Goal: Information Seeking & Learning: Learn about a topic

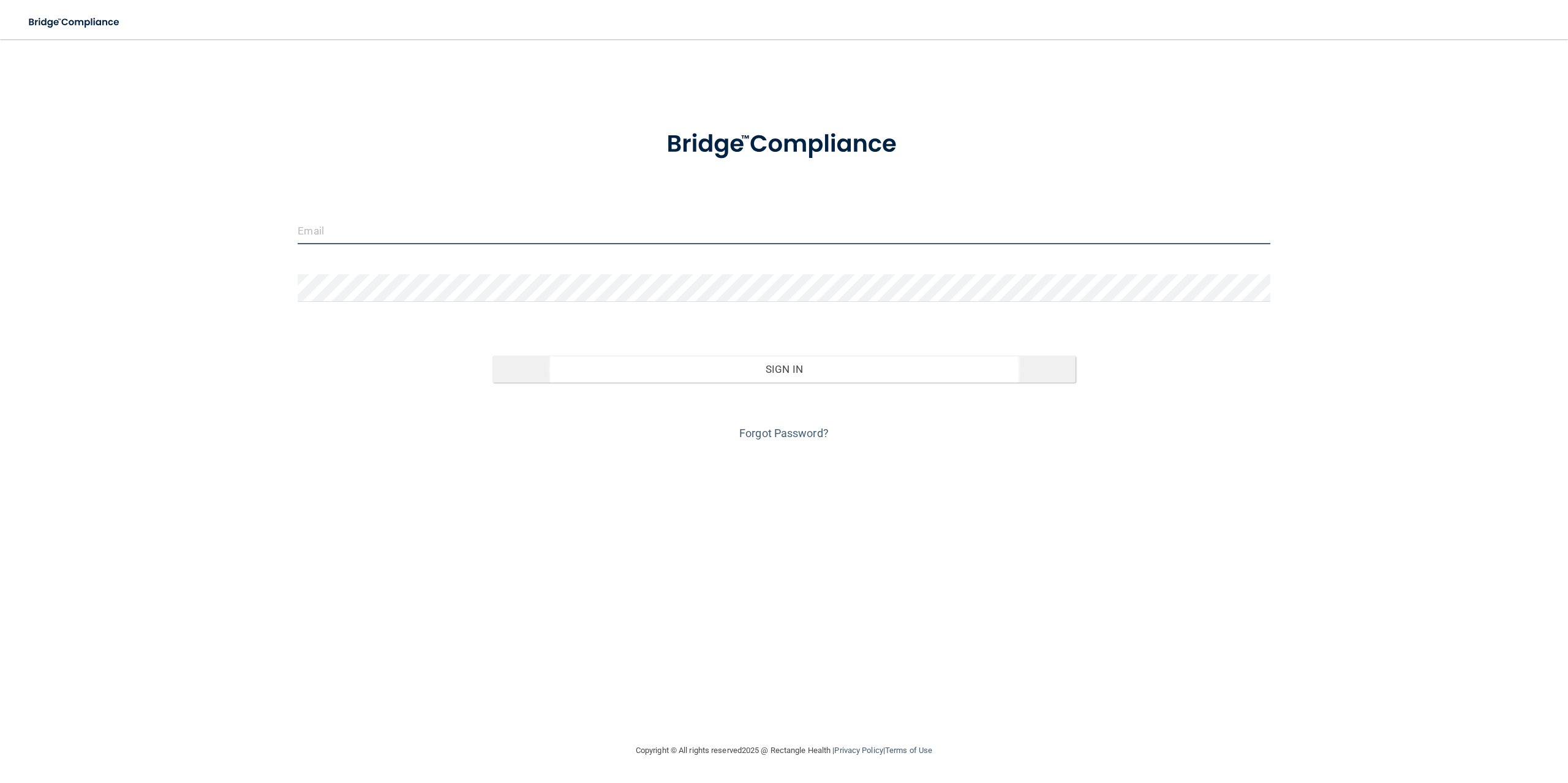
type input "[PERSON_NAME][EMAIL_ADDRESS][PERSON_NAME][DOMAIN_NAME]"
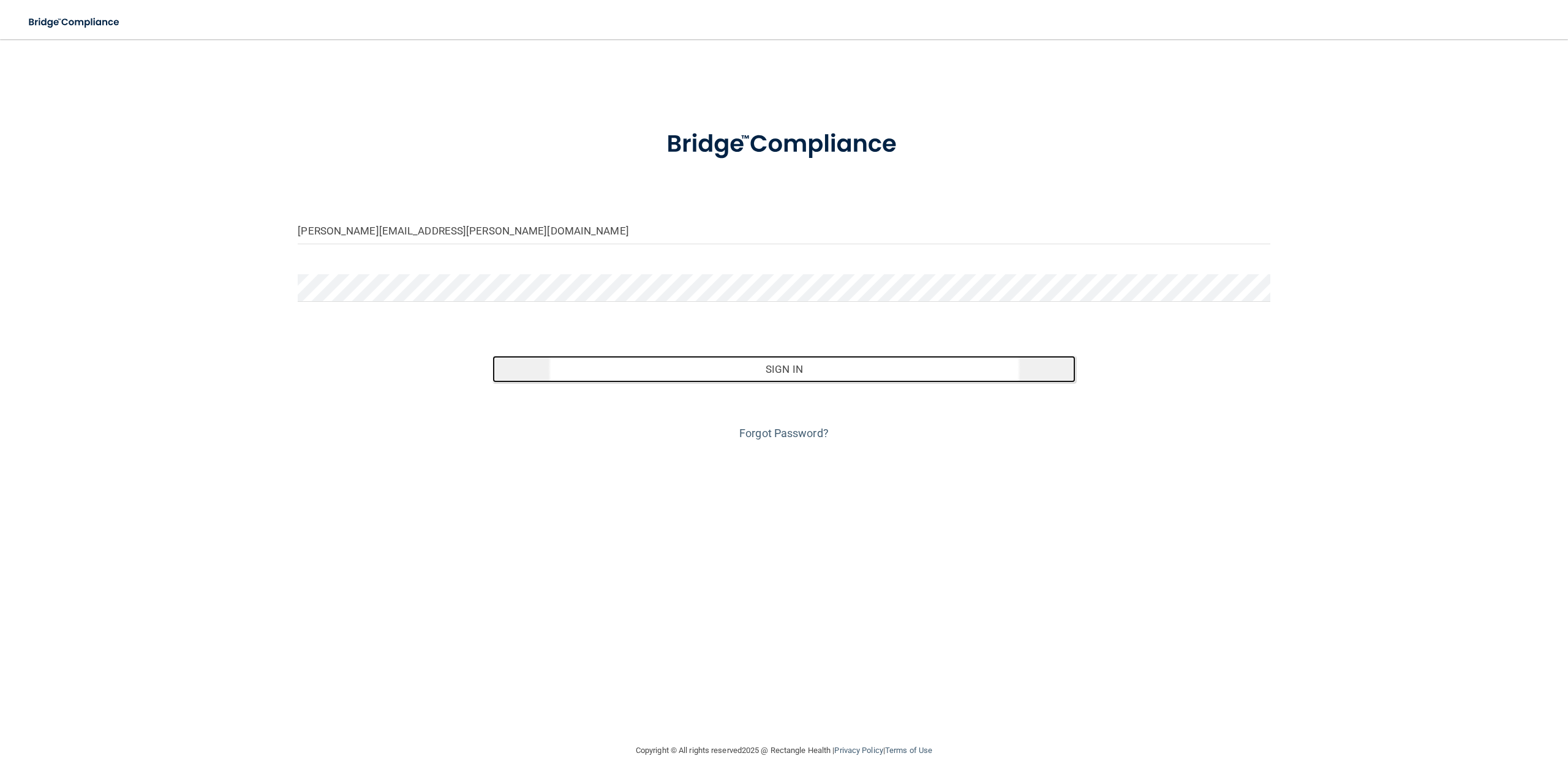
click at [608, 373] on button "Sign In" at bounding box center [784, 369] width 583 height 27
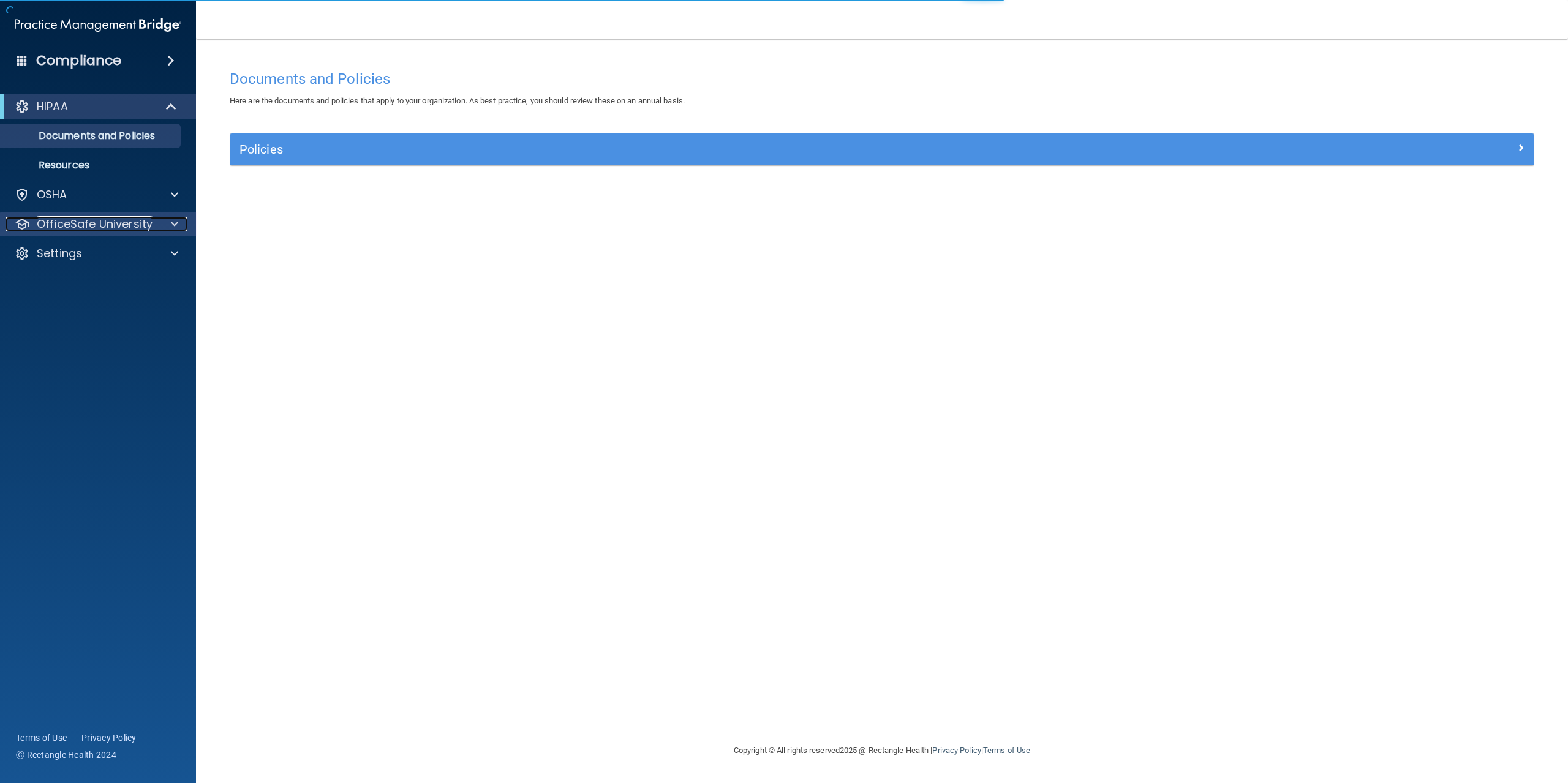
click at [181, 223] on div at bounding box center [173, 224] width 31 height 14
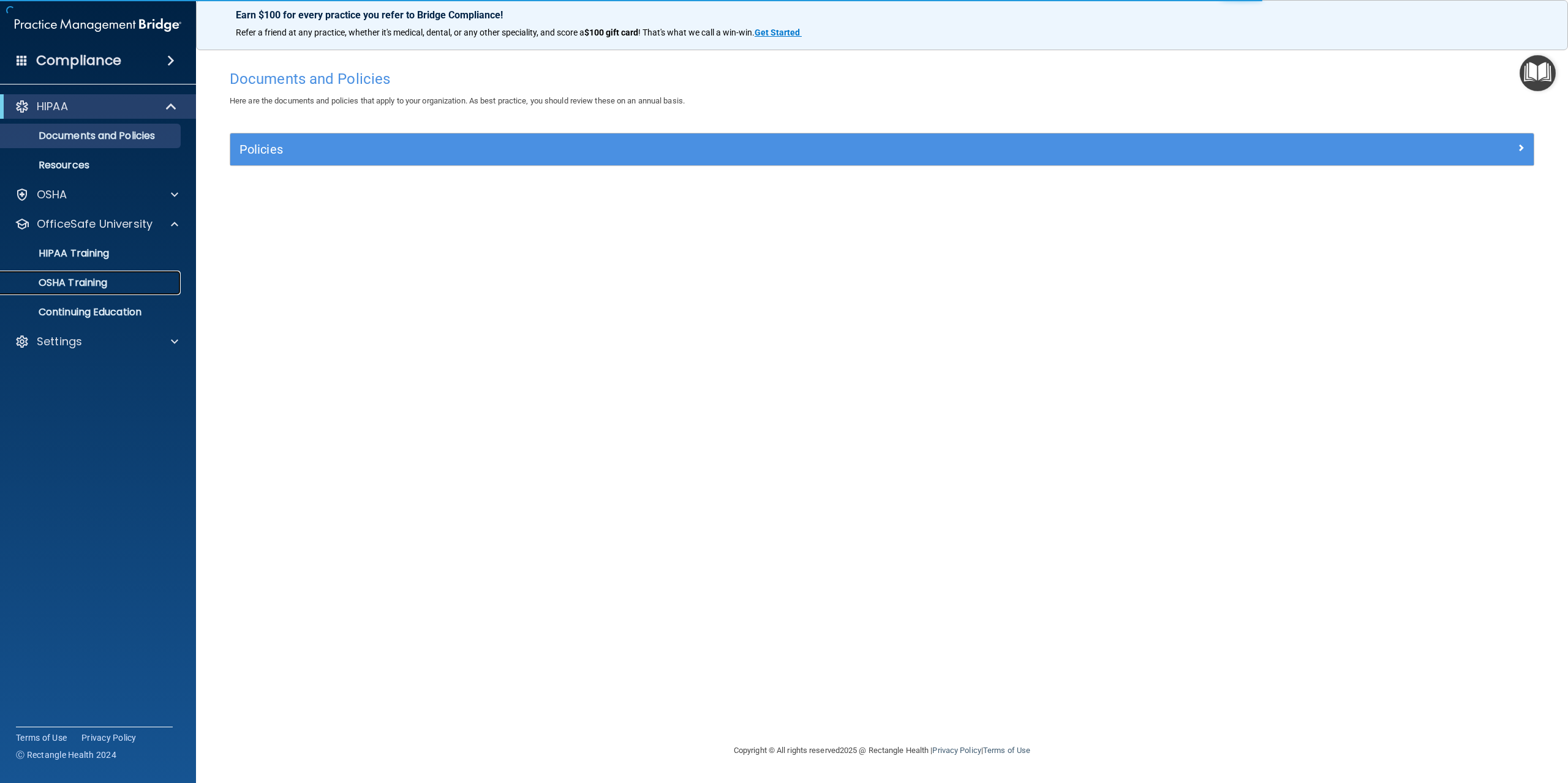
click at [95, 285] on p "OSHA Training" at bounding box center [58, 283] width 99 height 12
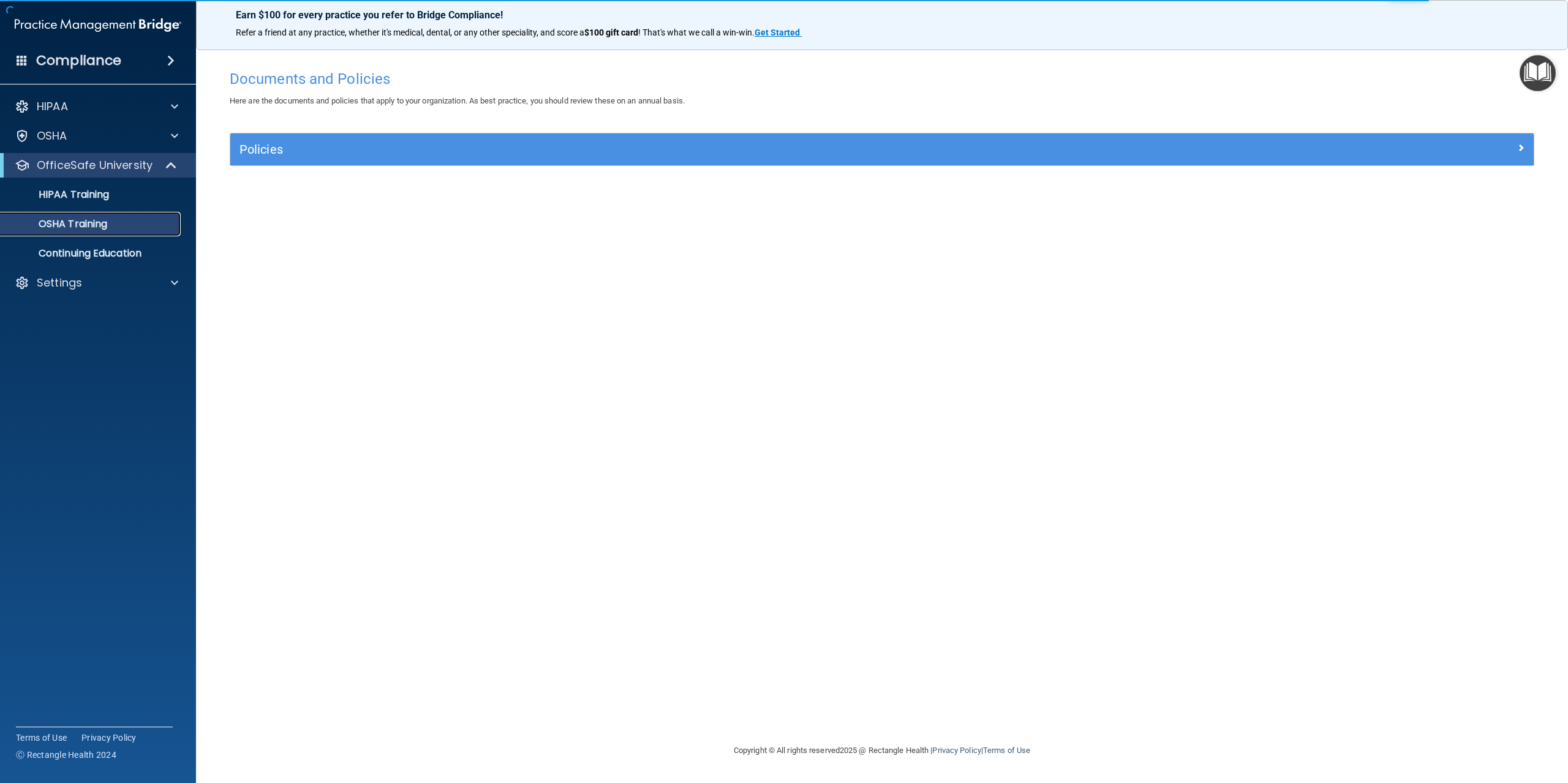
click at [94, 221] on p "OSHA Training" at bounding box center [58, 224] width 99 height 12
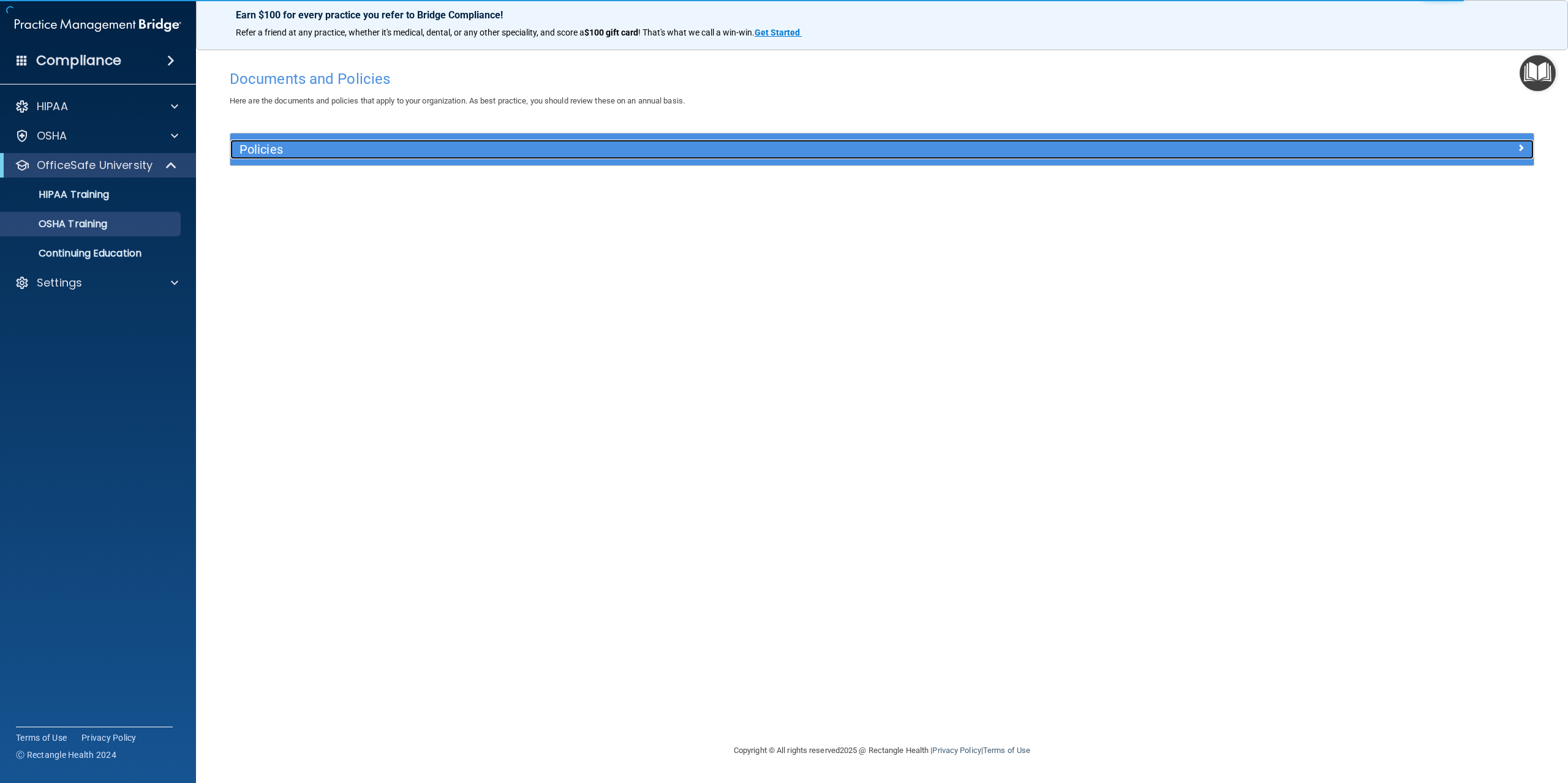
click at [506, 145] on h5 "Policies" at bounding box center [719, 149] width 960 height 14
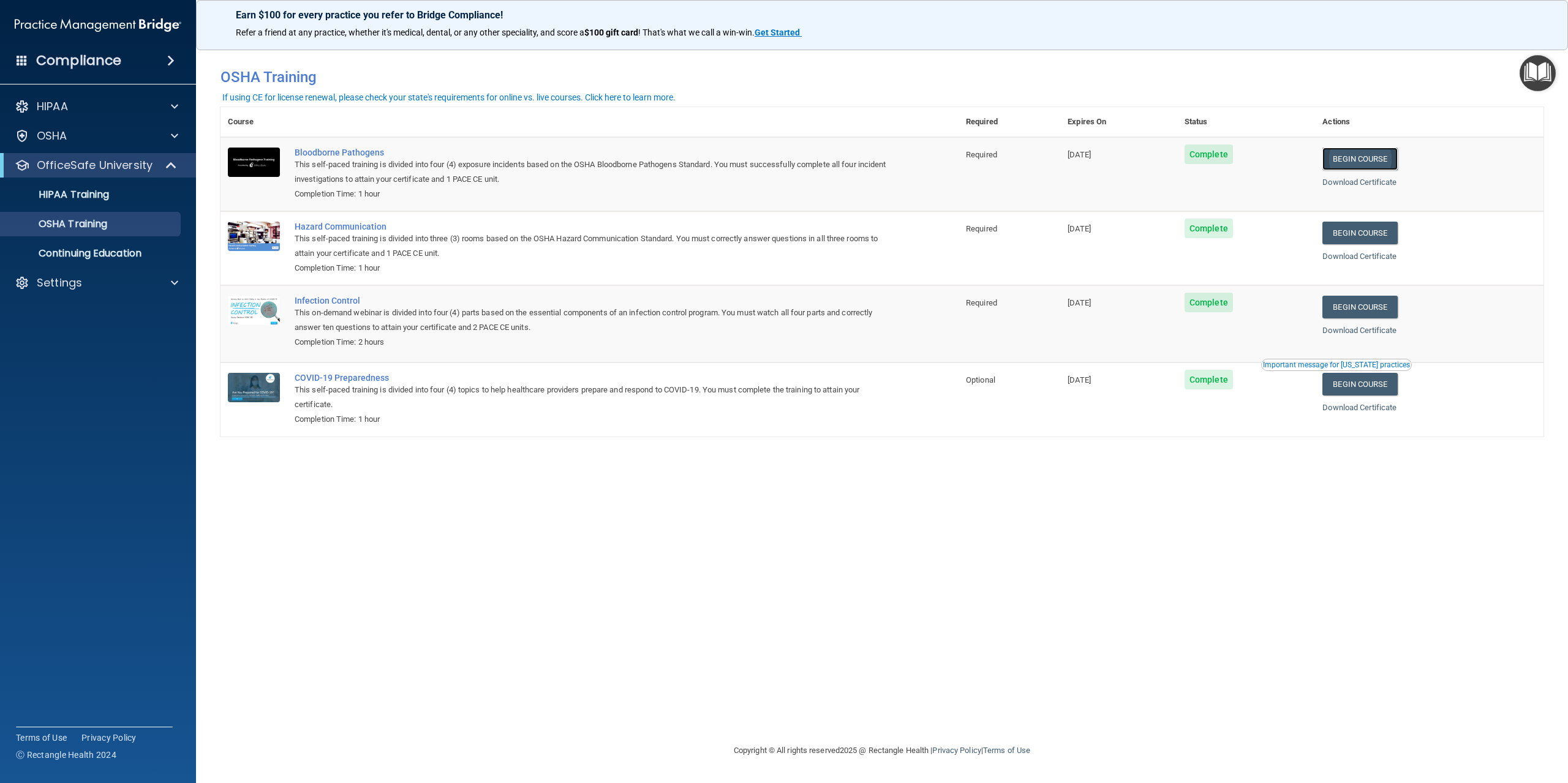
click at [1377, 158] on link "Begin Course" at bounding box center [1360, 159] width 75 height 23
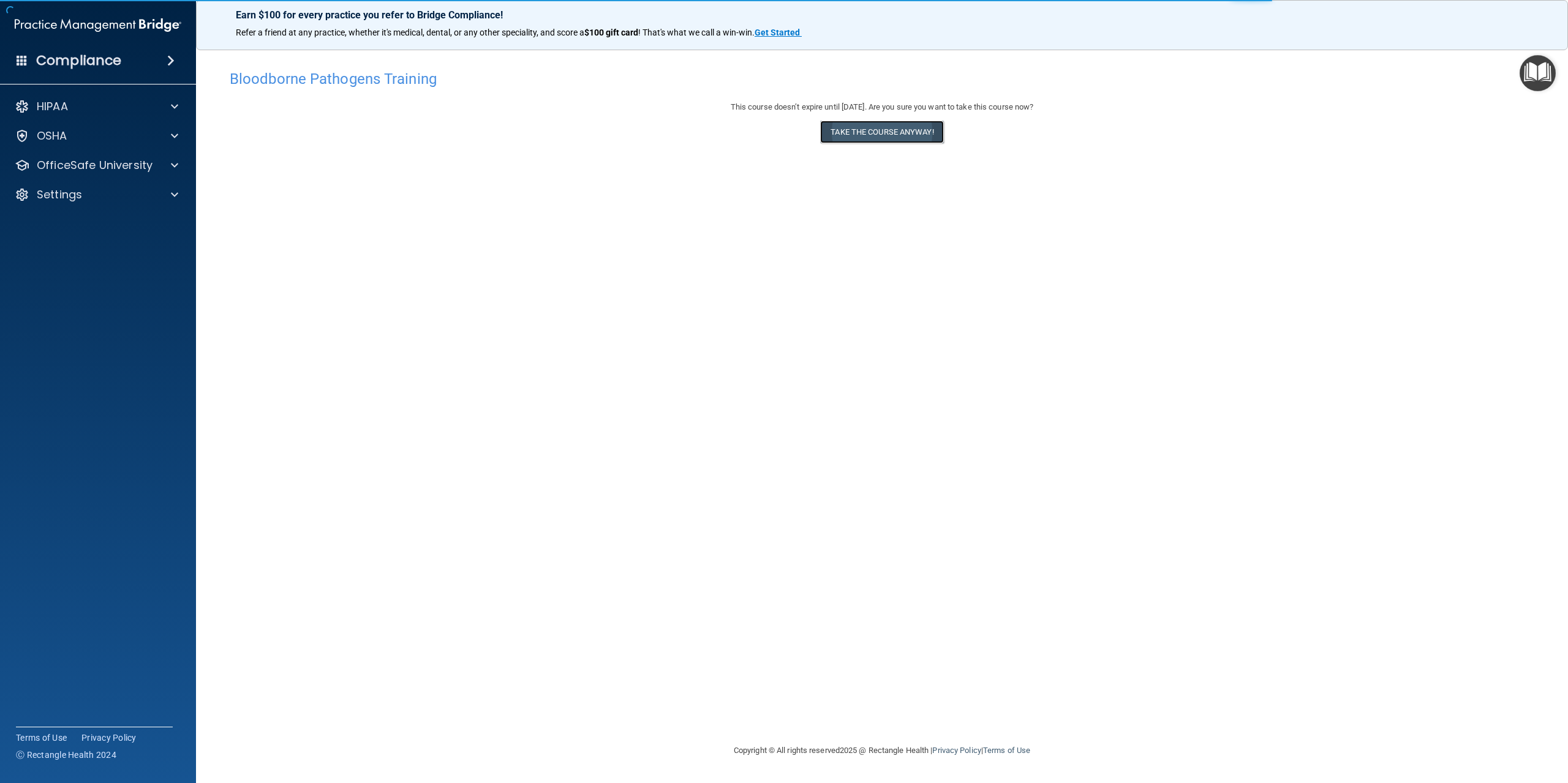
click at [869, 136] on button "Take the course anyway!" at bounding box center [881, 132] width 123 height 23
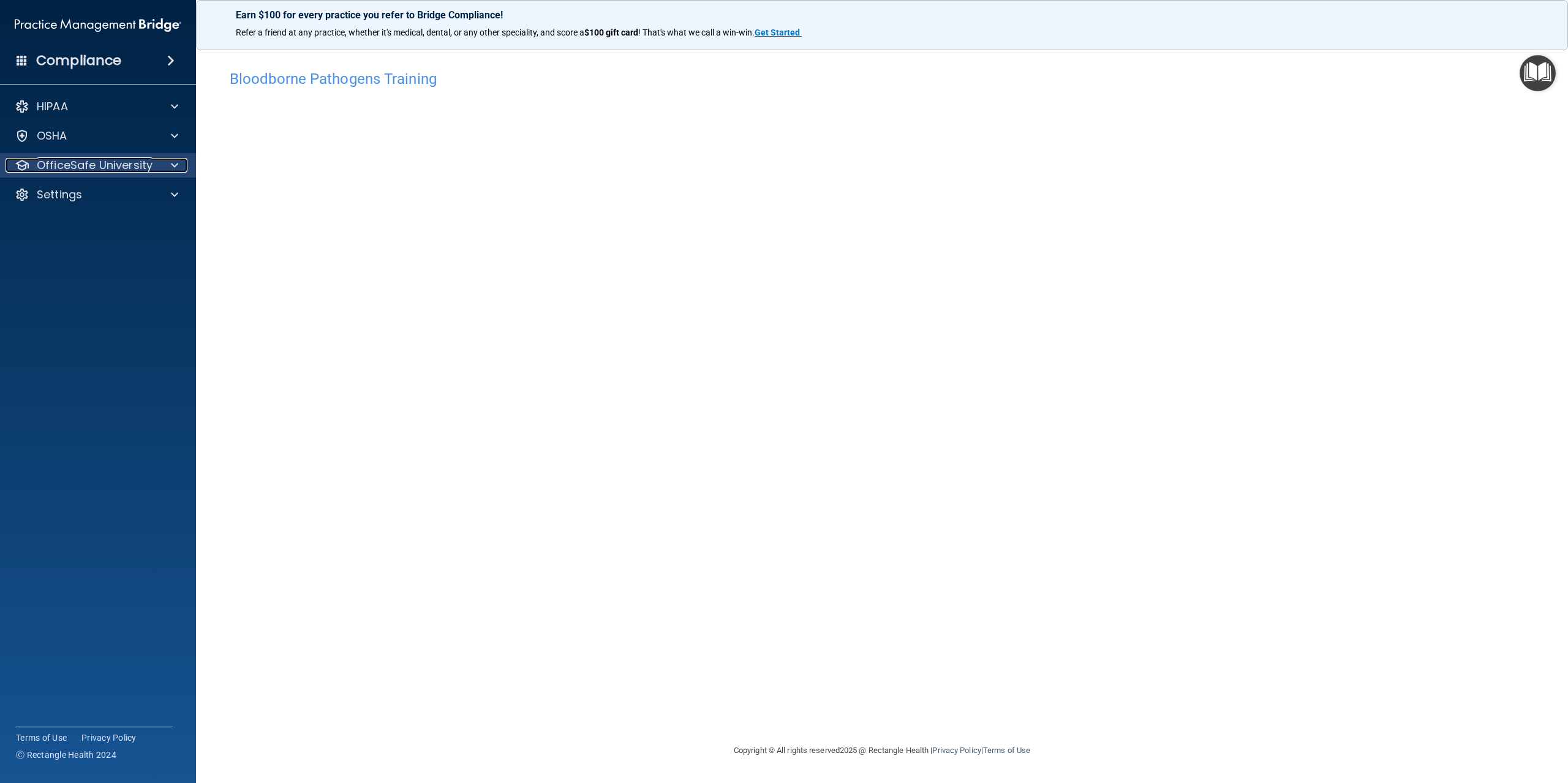
click at [175, 165] on span at bounding box center [175, 165] width 7 height 14
click at [97, 223] on p "OSHA Training" at bounding box center [58, 224] width 99 height 12
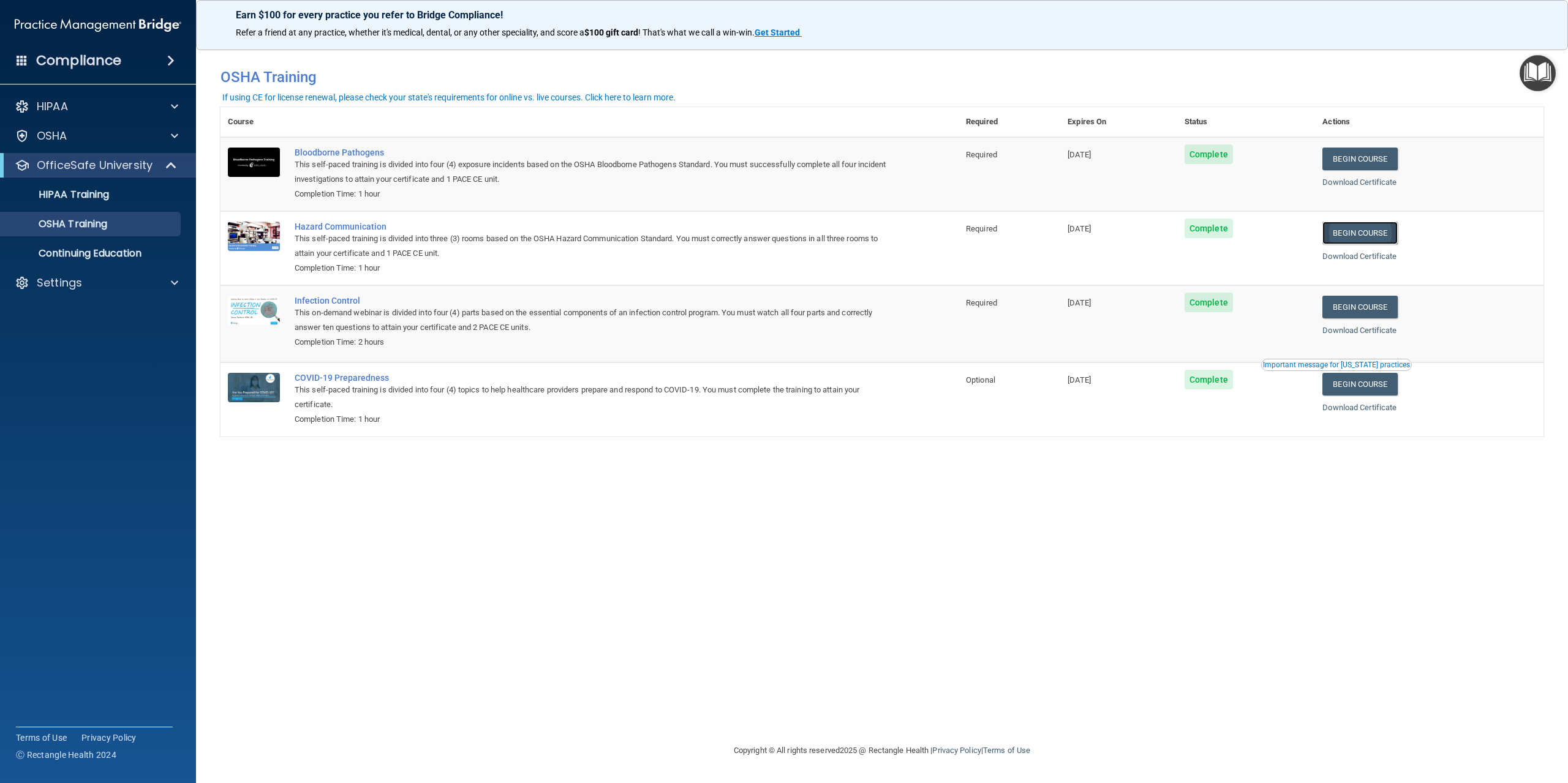
click at [1385, 239] on link "Begin Course" at bounding box center [1360, 233] width 75 height 23
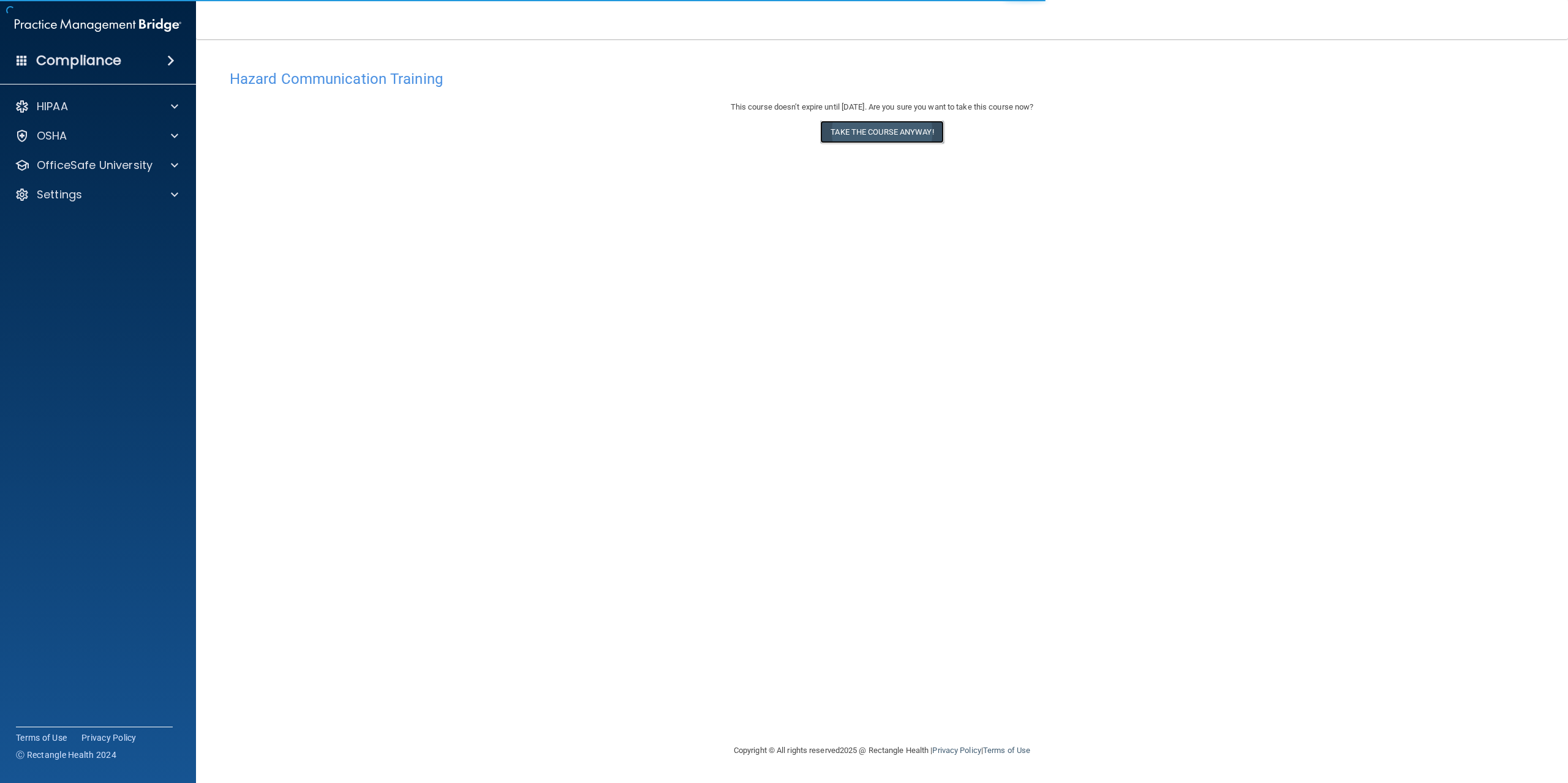
click at [909, 135] on button "Take the course anyway!" at bounding box center [881, 132] width 123 height 23
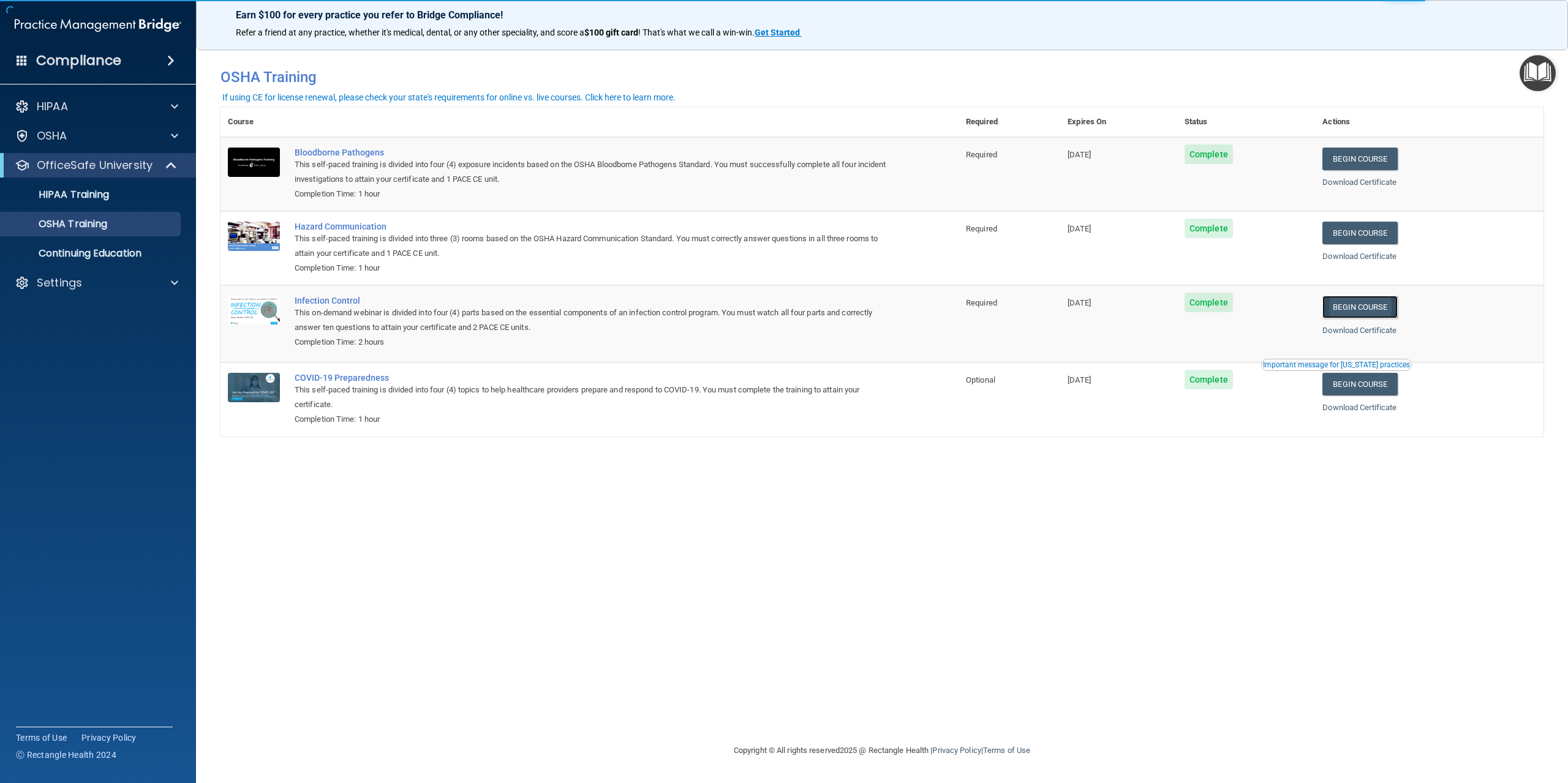
click at [1373, 313] on link "Begin Course" at bounding box center [1360, 307] width 75 height 23
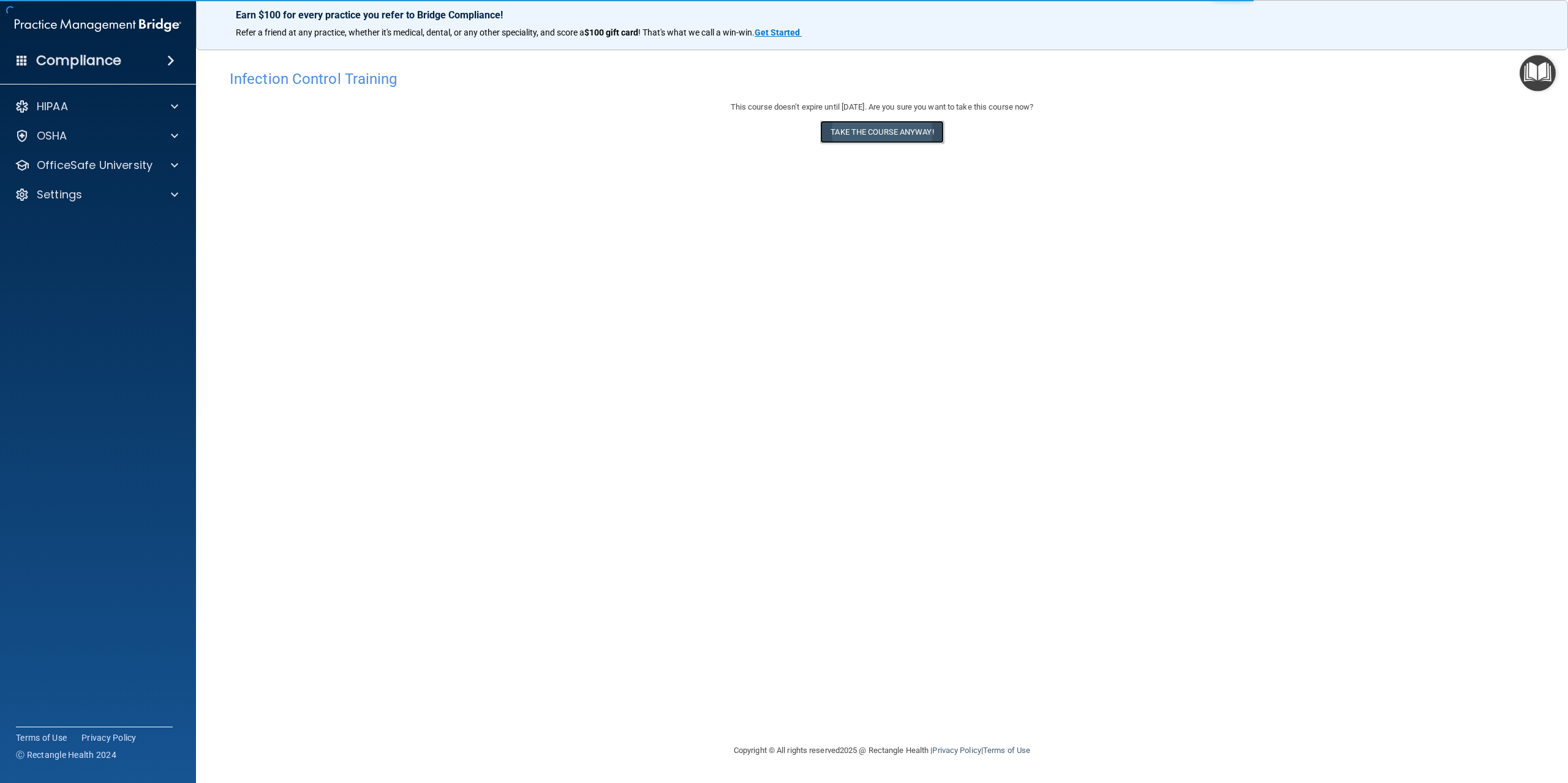
click at [888, 133] on button "Take the course anyway!" at bounding box center [881, 132] width 123 height 23
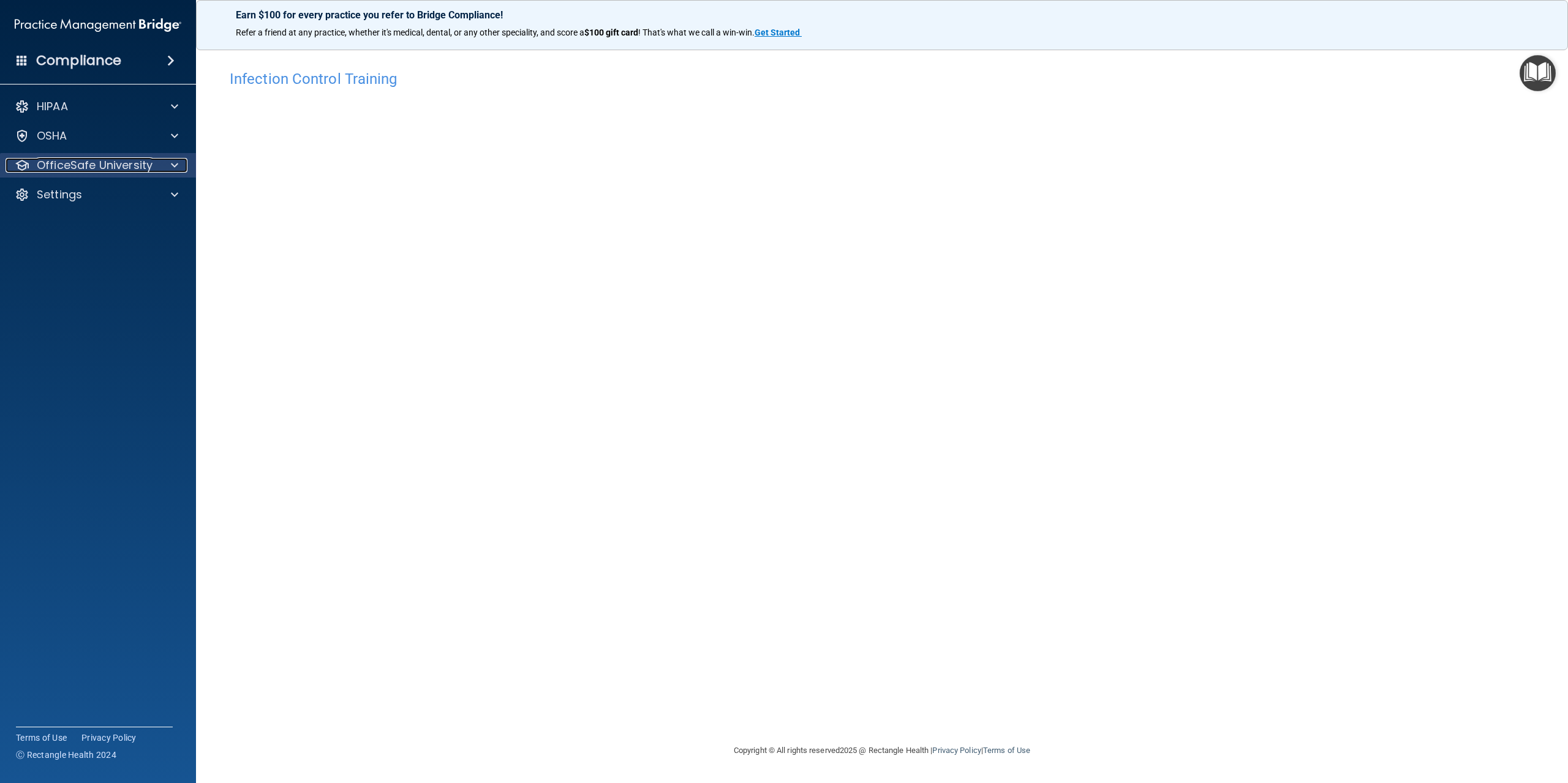
click at [176, 165] on span at bounding box center [175, 165] width 7 height 14
click at [113, 217] on link "OSHA Training" at bounding box center [84, 224] width 193 height 24
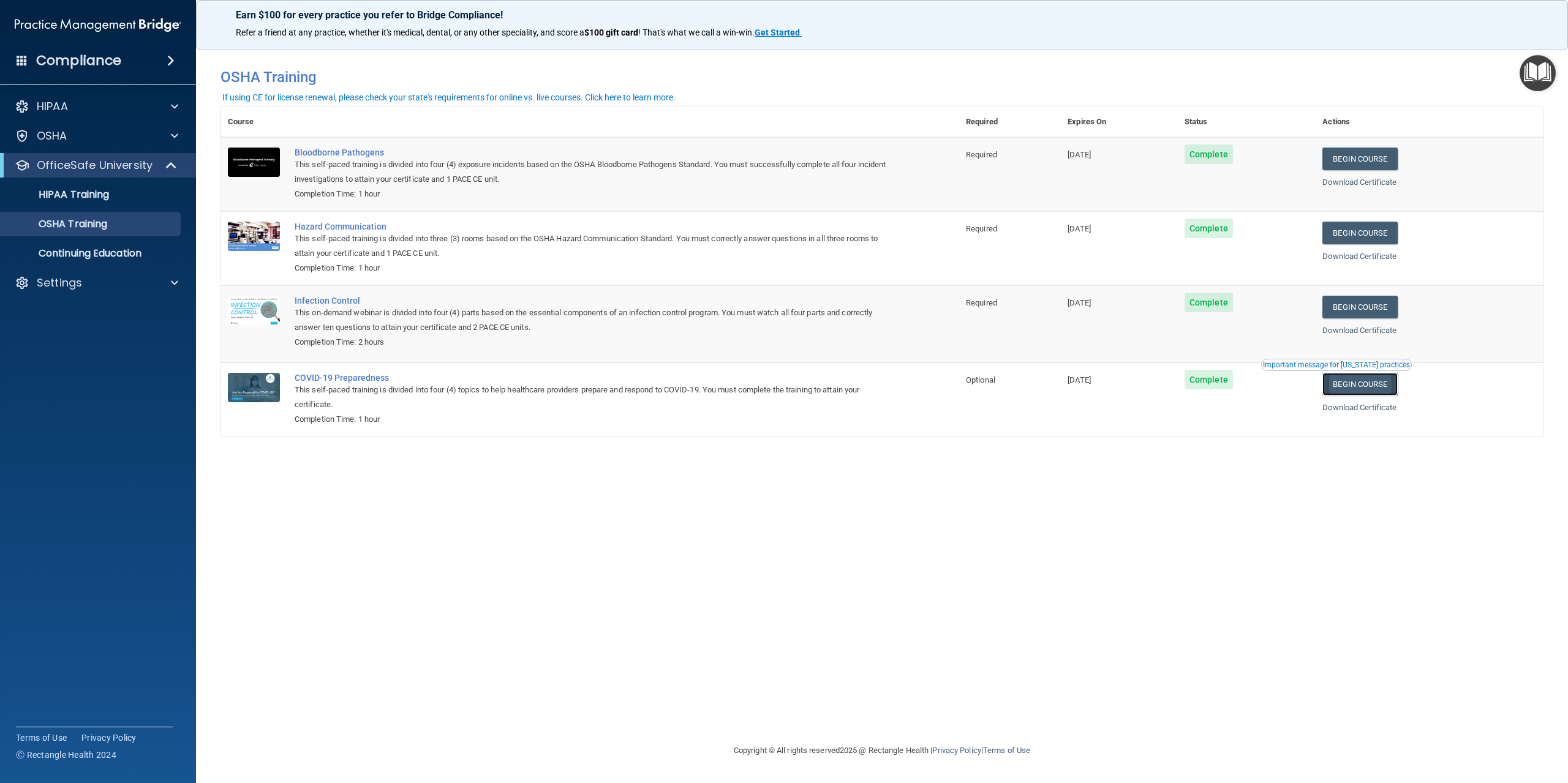
click at [1367, 389] on link "Begin Course" at bounding box center [1360, 385] width 75 height 23
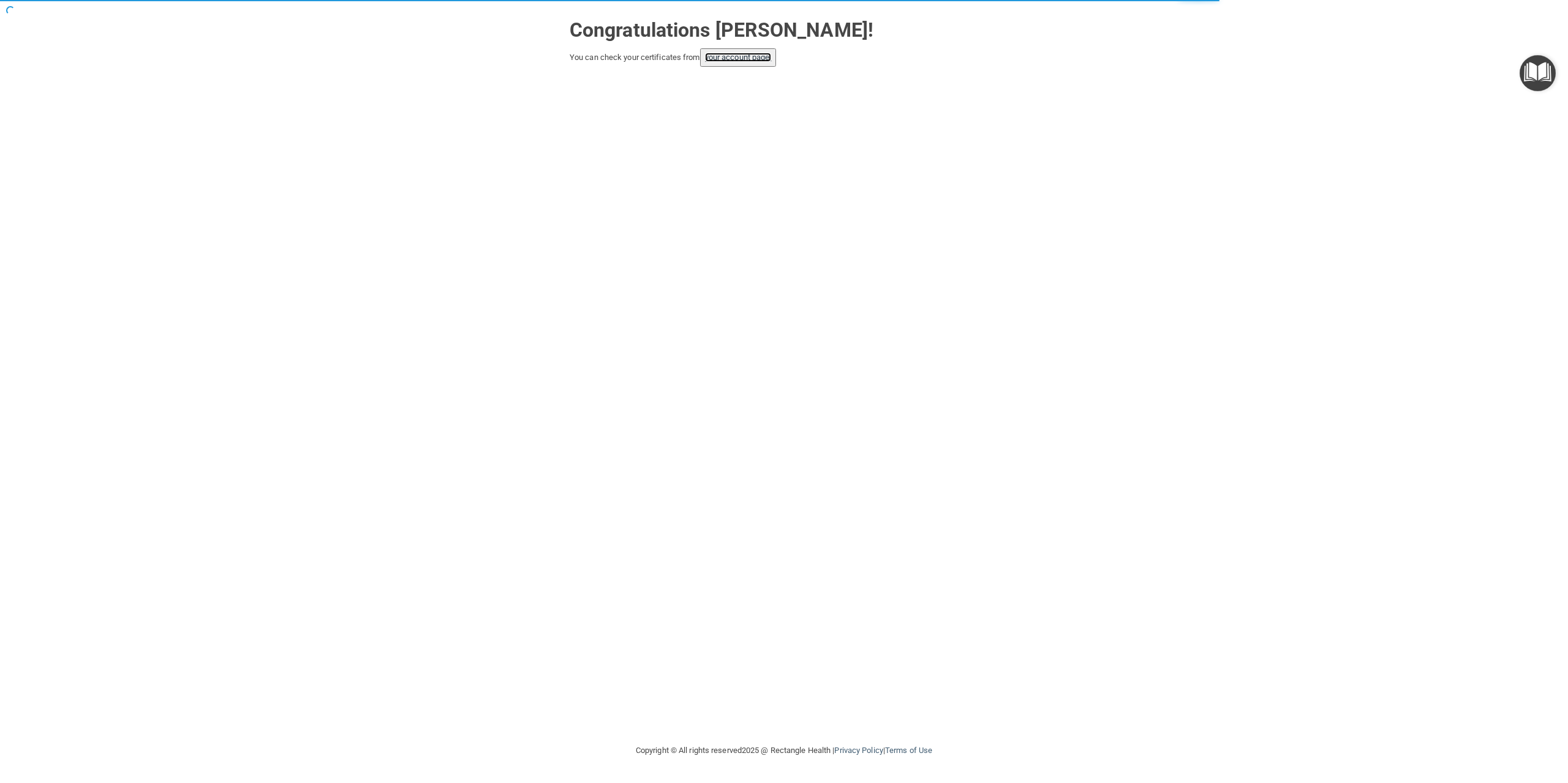
click at [739, 60] on link "your account page!" at bounding box center [738, 57] width 67 height 9
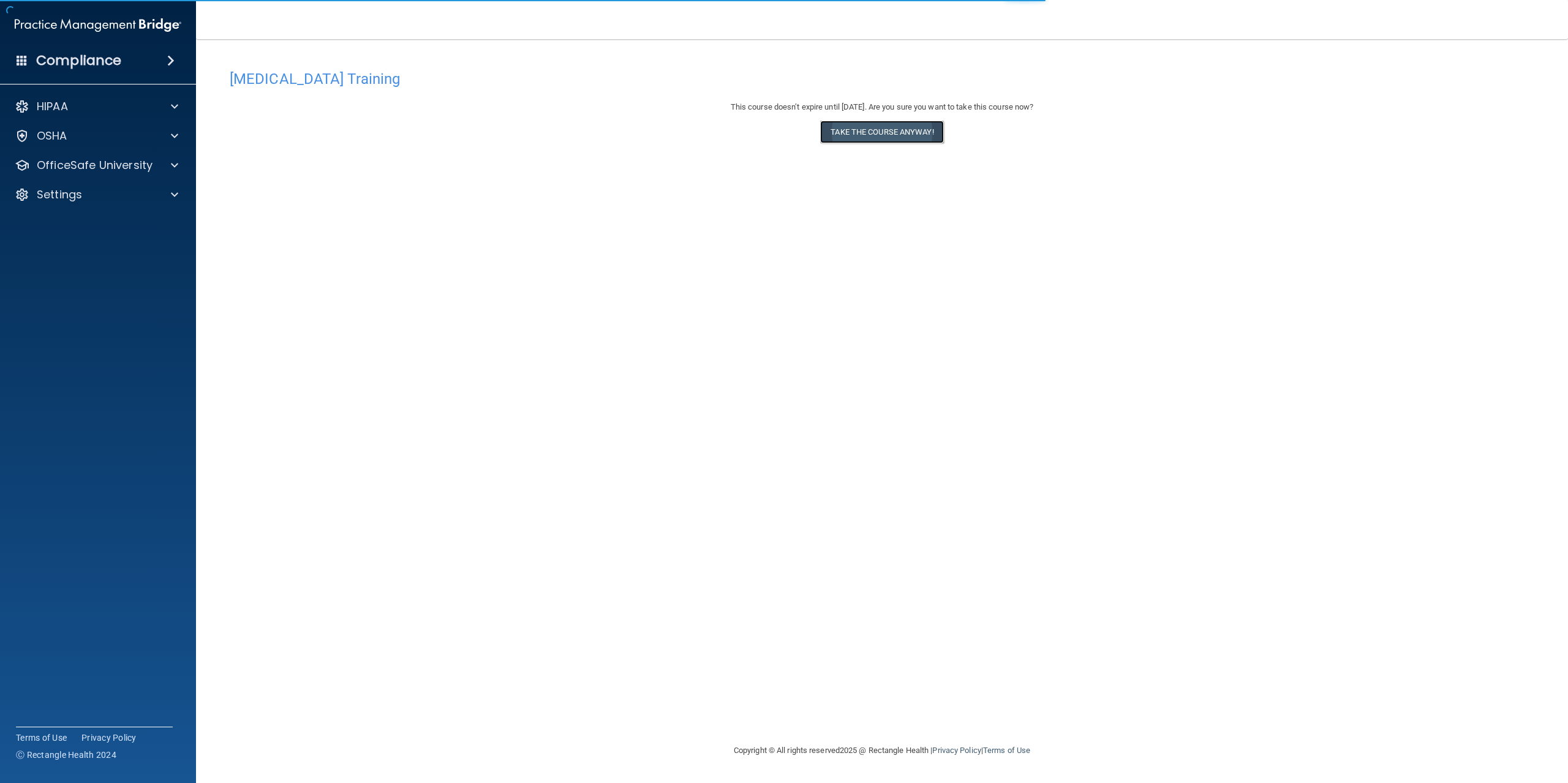
click at [893, 134] on button "Take the course anyway!" at bounding box center [881, 132] width 123 height 23
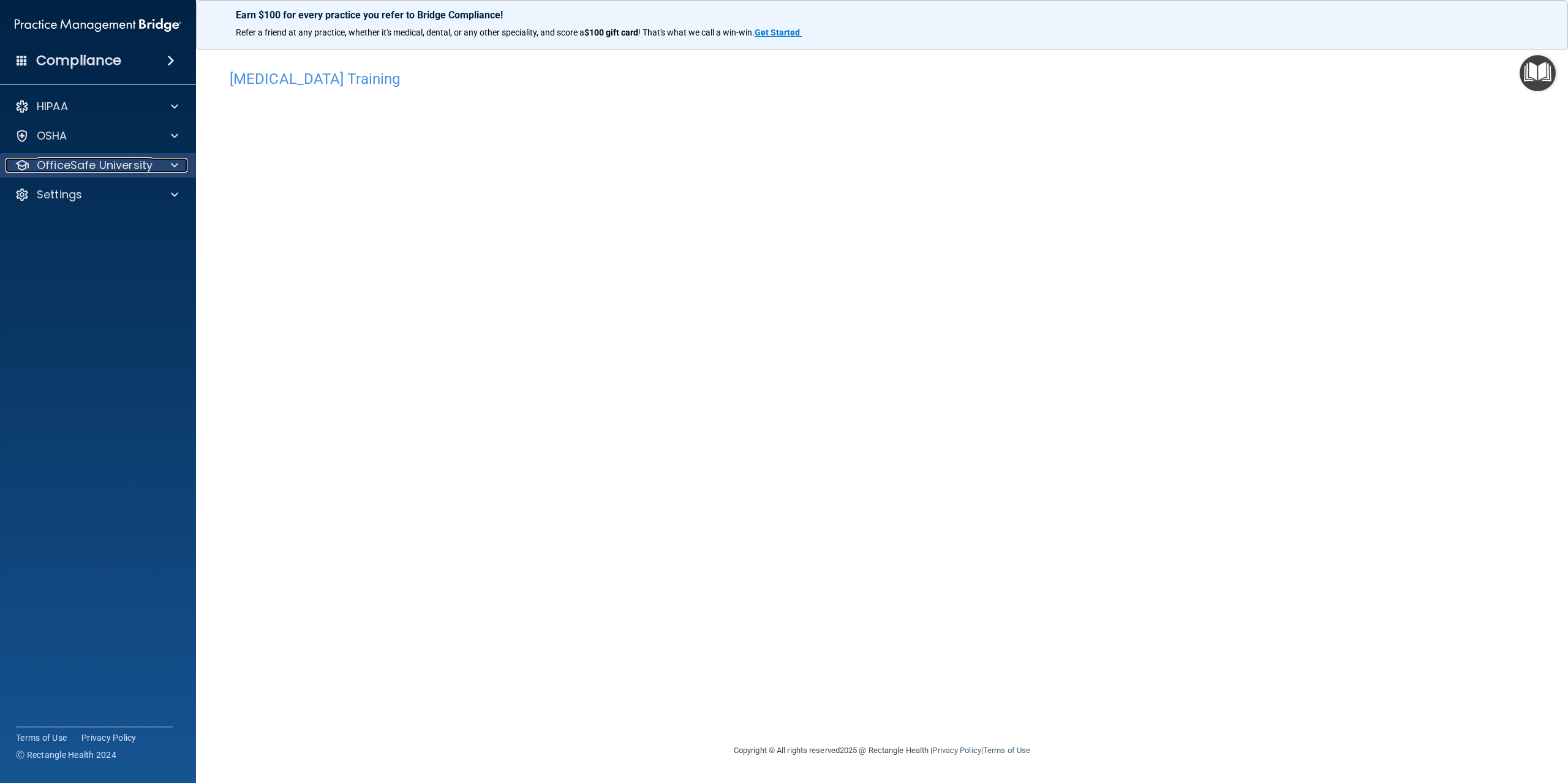
click at [173, 167] on span at bounding box center [175, 165] width 7 height 14
click at [96, 228] on p "OSHA Training" at bounding box center [58, 224] width 99 height 12
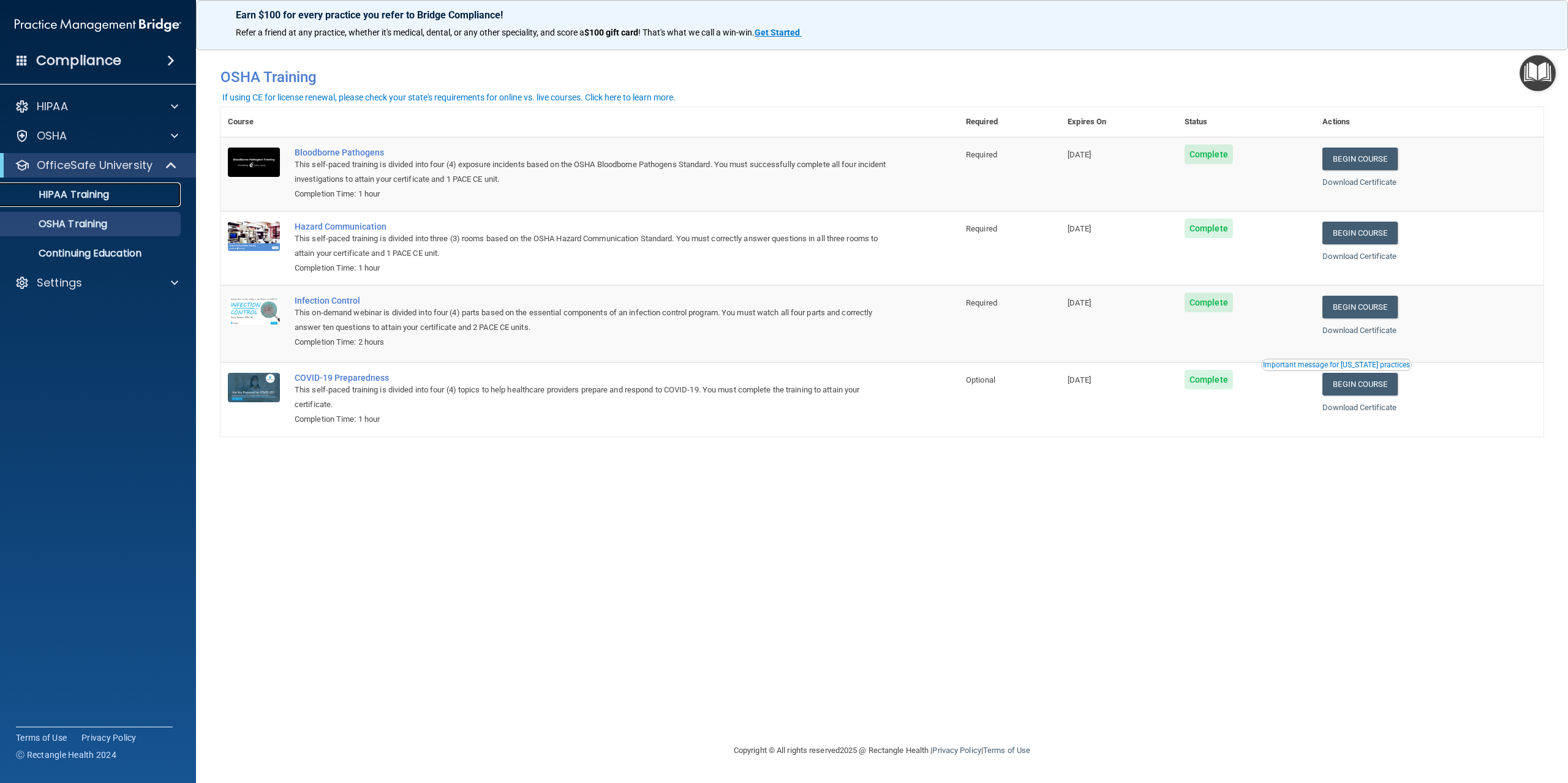
click at [81, 193] on p "HIPAA Training" at bounding box center [58, 194] width 101 height 12
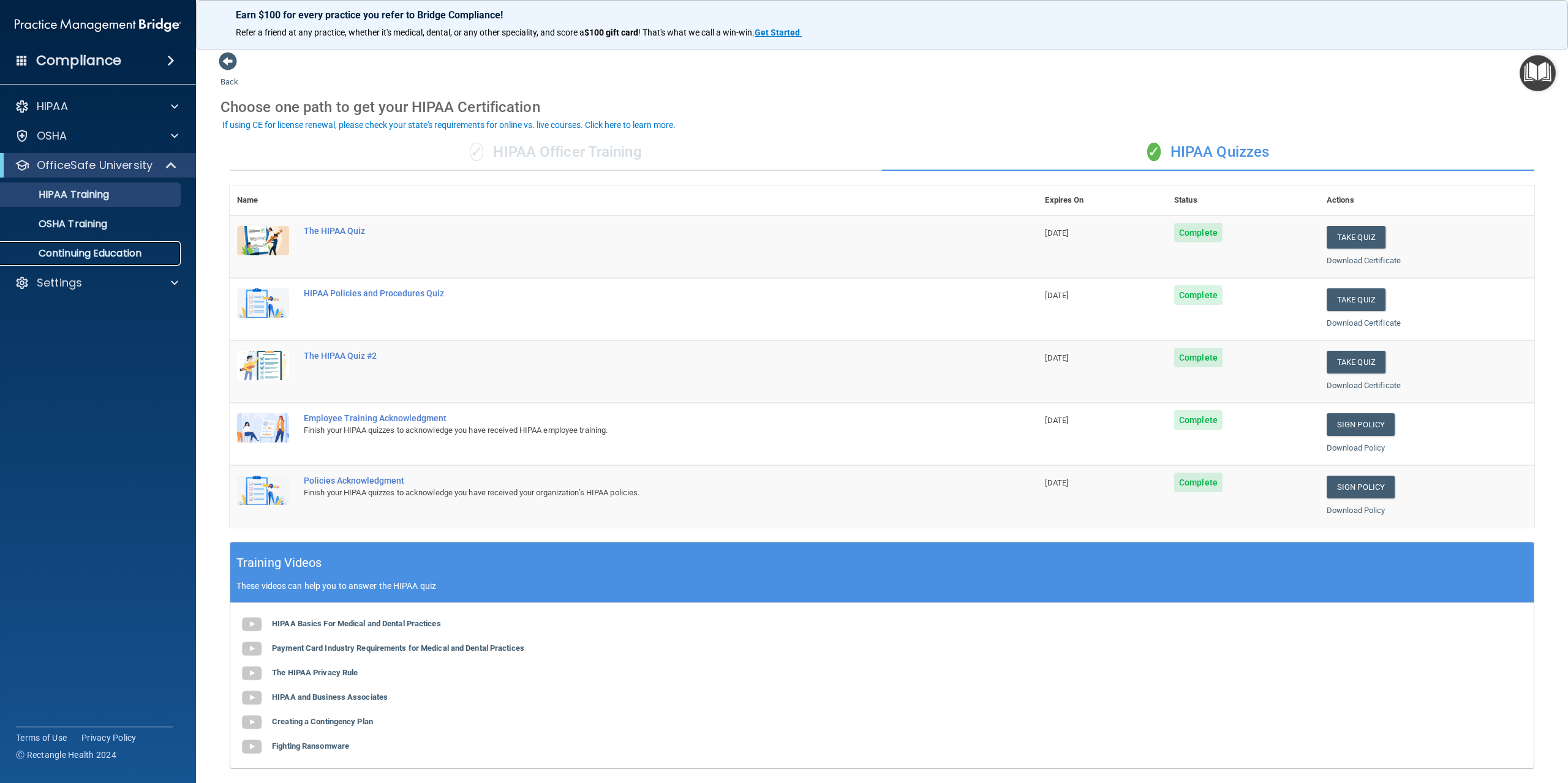
click at [81, 255] on p "Continuing Education" at bounding box center [91, 253] width 167 height 12
